Goal: Task Accomplishment & Management: Manage account settings

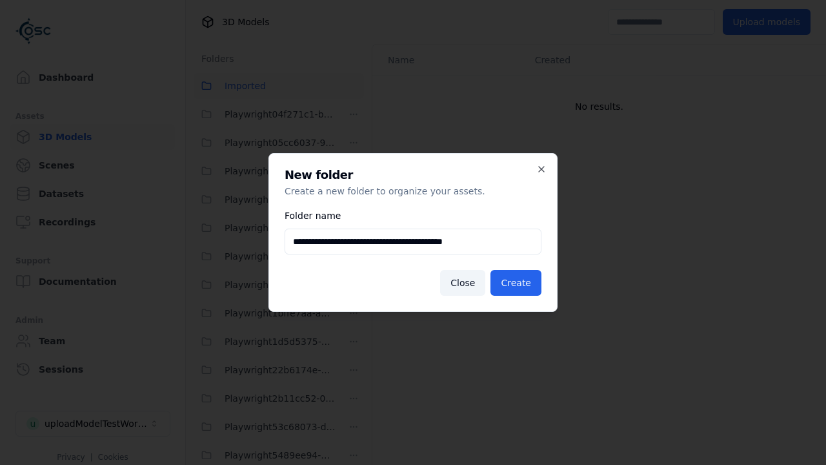
scroll to position [966, 0]
type input "**********"
click at [518, 283] on button "Create" at bounding box center [516, 283] width 51 height 26
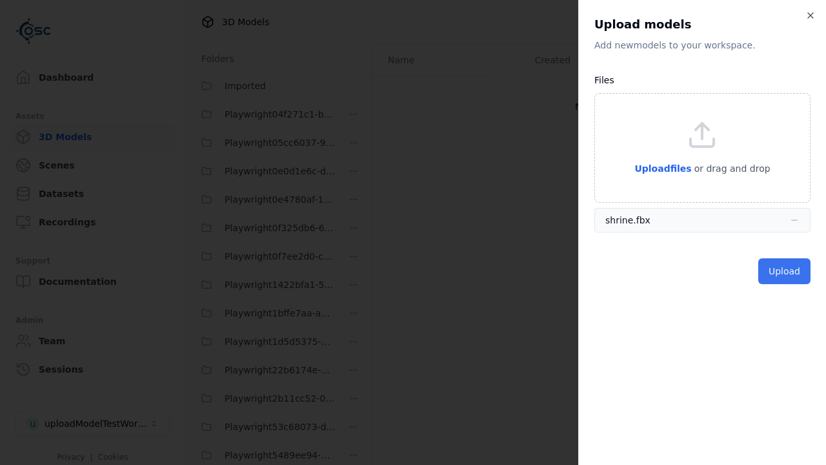
click at [785, 271] on button "Upload" at bounding box center [784, 271] width 52 height 26
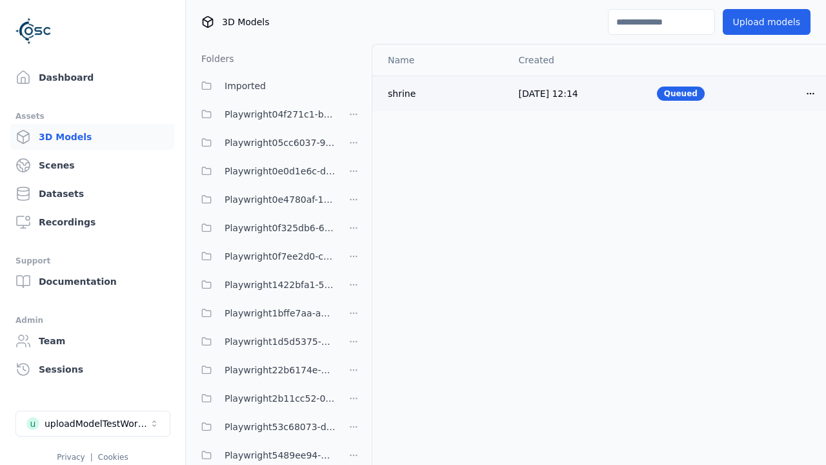
click at [811, 93] on html "Support Dashboard Assets 3D Models Scenes Datasets Recordings Support Documenta…" at bounding box center [413, 232] width 826 height 465
click at [782, 143] on div "Delete" at bounding box center [782, 143] width 76 height 21
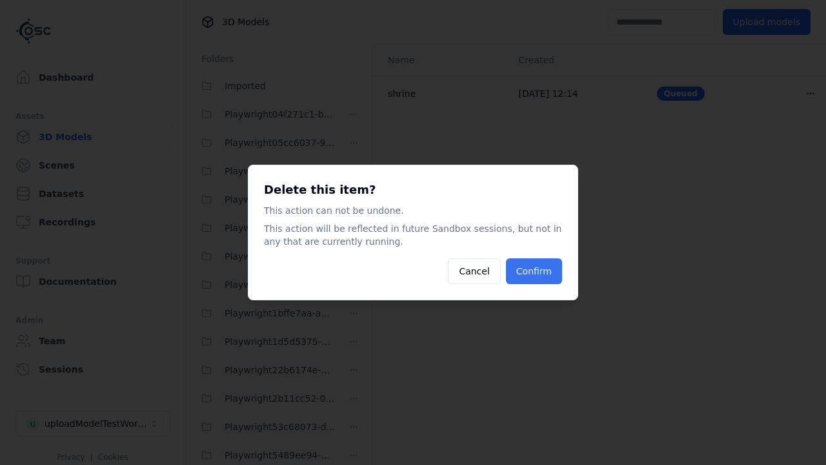
click at [535, 271] on button "Confirm" at bounding box center [534, 271] width 56 height 26
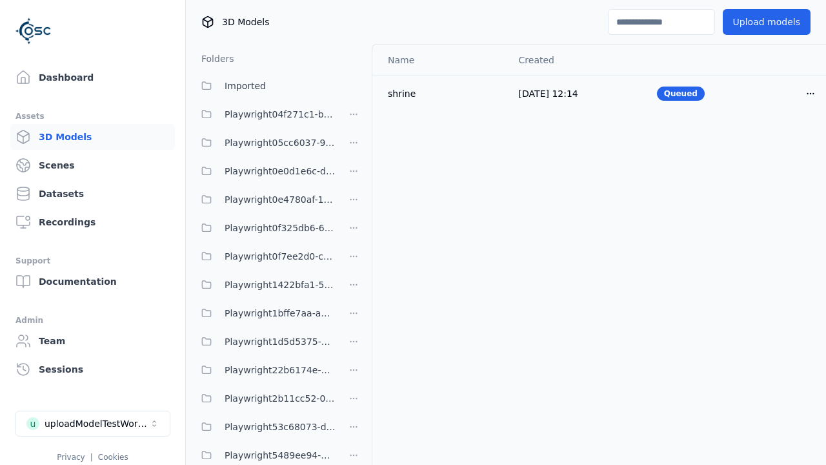
click at [354, 232] on html "Support Dashboard Assets 3D Models Scenes Datasets Recordings Support Documenta…" at bounding box center [413, 232] width 826 height 465
